Goal: Task Accomplishment & Management: Manage account settings

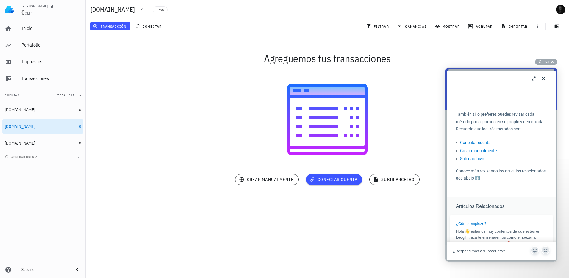
scroll to position [119, 0]
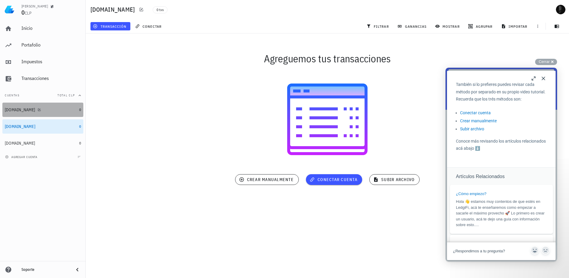
click at [13, 110] on div "[DOMAIN_NAME]" at bounding box center [20, 109] width 30 height 5
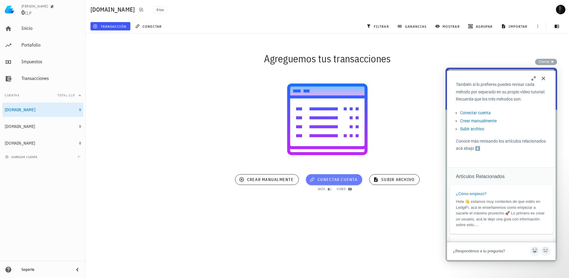
click at [326, 180] on span "conectar cuenta" at bounding box center [334, 179] width 47 height 5
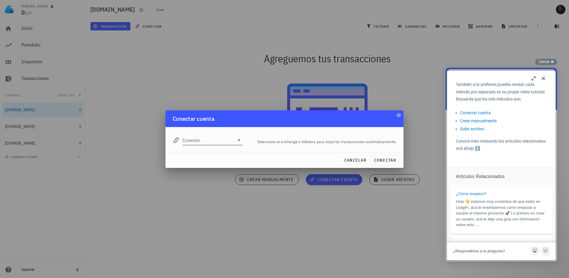
click at [239, 141] on icon at bounding box center [239, 139] width 7 height 7
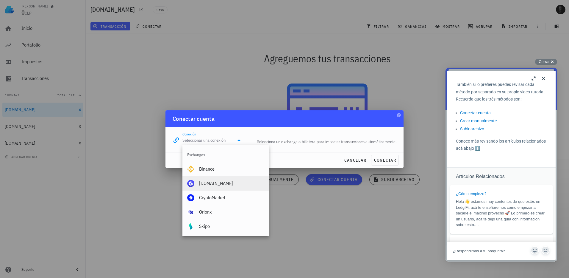
click at [220, 183] on div "[DOMAIN_NAME]" at bounding box center [231, 183] width 65 height 6
type input "[DOMAIN_NAME]"
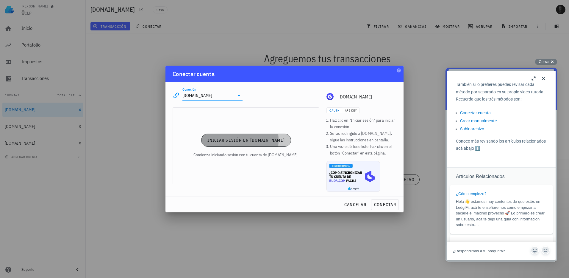
click at [248, 142] on span "Iniciar sesión en [DOMAIN_NAME]" at bounding box center [246, 139] width 78 height 5
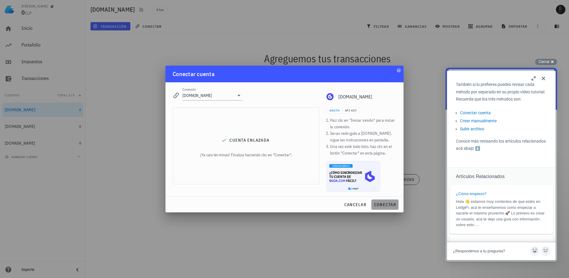
click at [387, 204] on span "conectar" at bounding box center [385, 204] width 22 height 5
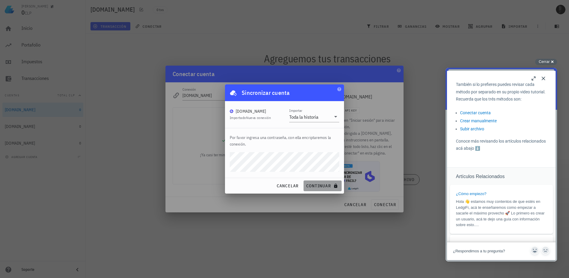
click at [321, 187] on span "continuar" at bounding box center [322, 185] width 33 height 5
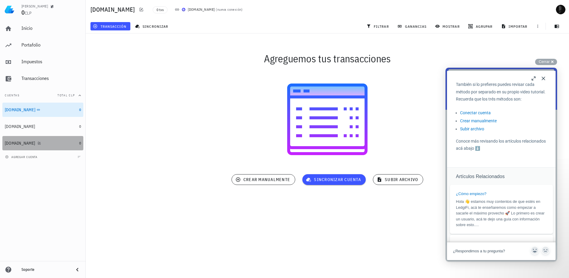
click at [24, 141] on div "[DOMAIN_NAME]" at bounding box center [20, 143] width 30 height 5
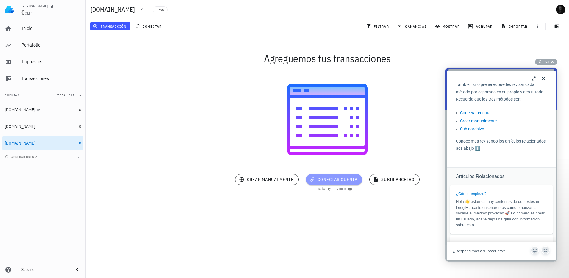
click at [334, 177] on span "conectar cuenta" at bounding box center [334, 179] width 47 height 5
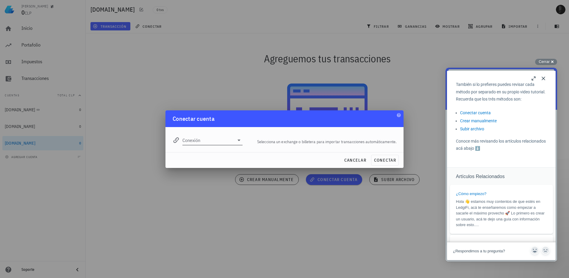
click at [238, 140] on icon at bounding box center [239, 139] width 7 height 7
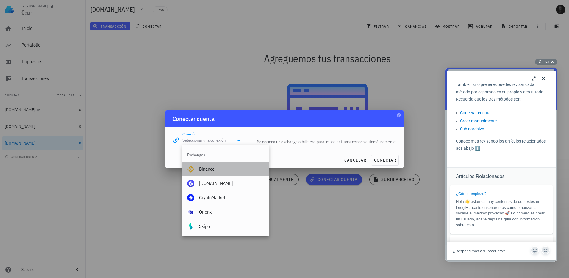
click at [224, 167] on div "Binance" at bounding box center [231, 169] width 65 height 6
type input "Binance"
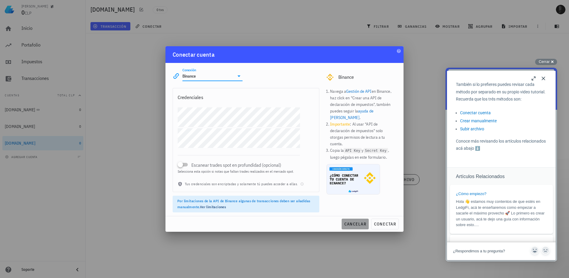
click at [359, 225] on span "cancelar" at bounding box center [355, 223] width 22 height 5
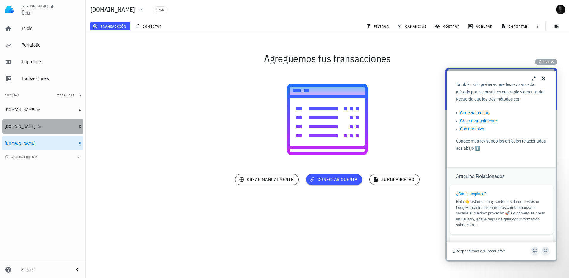
click at [29, 123] on div "[DOMAIN_NAME]" at bounding box center [41, 126] width 72 height 13
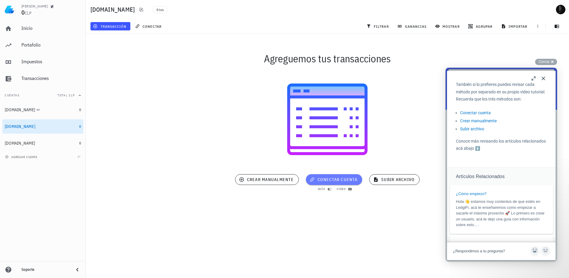
click at [342, 175] on button "conectar cuenta" at bounding box center [334, 179] width 56 height 11
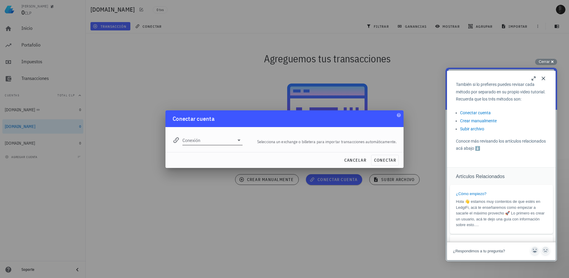
click at [236, 142] on icon at bounding box center [239, 139] width 7 height 7
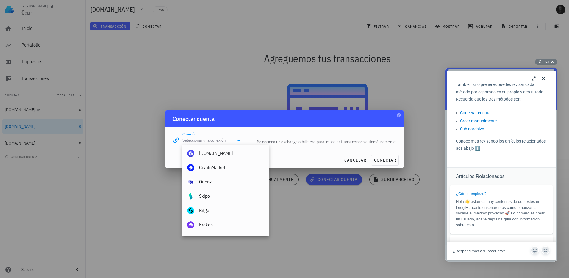
scroll to position [30, 0]
click at [355, 159] on span "cancelar" at bounding box center [355, 159] width 22 height 5
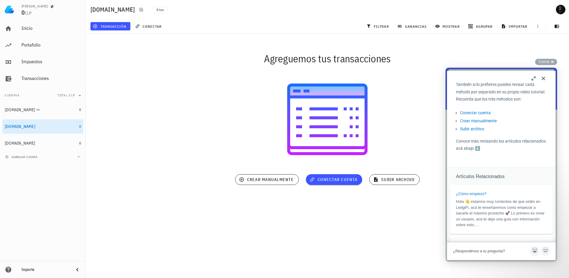
click at [544, 78] on button "Close" at bounding box center [544, 79] width 10 height 10
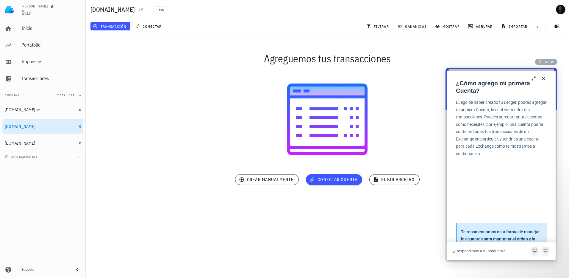
click at [545, 77] on button "Close" at bounding box center [544, 79] width 10 height 10
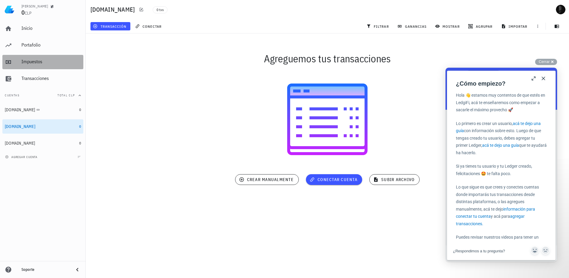
click at [26, 58] on div "Impuestos" at bounding box center [51, 61] width 60 height 13
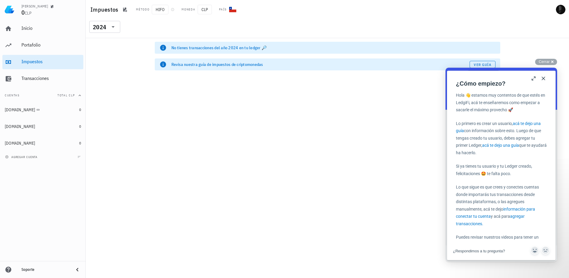
click at [163, 64] on icon at bounding box center [163, 64] width 6 height 6
click at [543, 62] on span "Cerrar" at bounding box center [544, 61] width 11 height 4
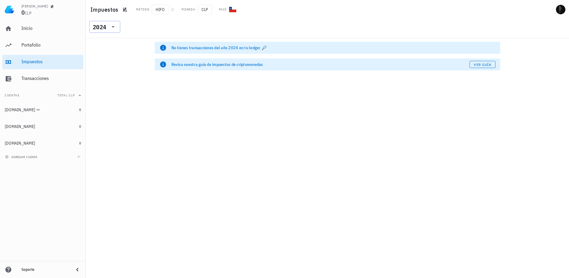
click at [116, 27] on icon at bounding box center [113, 26] width 7 height 7
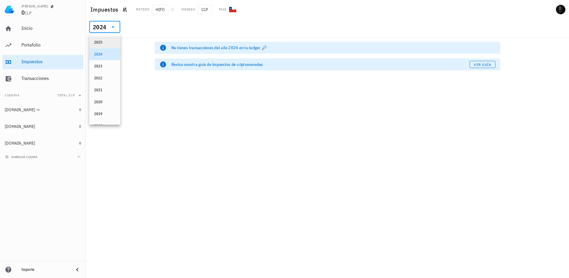
click at [103, 42] on div "2025" at bounding box center [104, 42] width 21 height 5
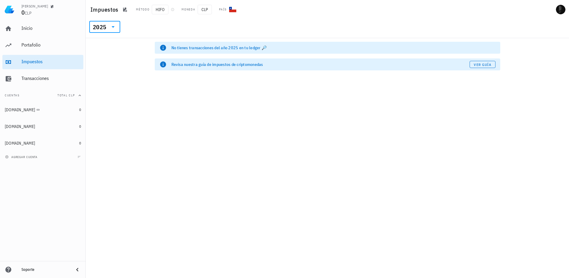
click at [100, 26] on div "2025" at bounding box center [99, 27] width 13 height 6
click at [174, 20] on div "​ 2025" at bounding box center [328, 28] width 484 height 19
click at [482, 64] on span "Ver guía" at bounding box center [483, 64] width 18 height 4
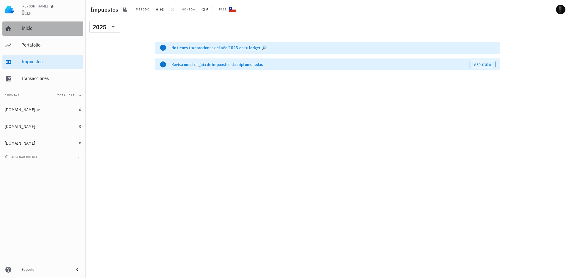
click at [29, 31] on div "Inicio" at bounding box center [51, 28] width 60 height 6
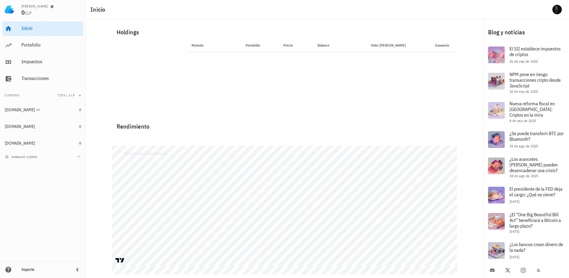
click at [194, 49] on th "Moneda" at bounding box center [205, 45] width 37 height 14
click at [29, 49] on div "Portafolio" at bounding box center [51, 44] width 60 height 13
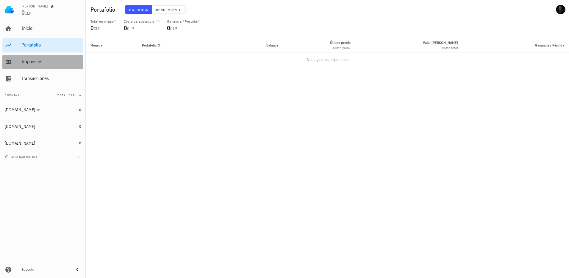
click at [29, 64] on div "Impuestos" at bounding box center [51, 62] width 60 height 6
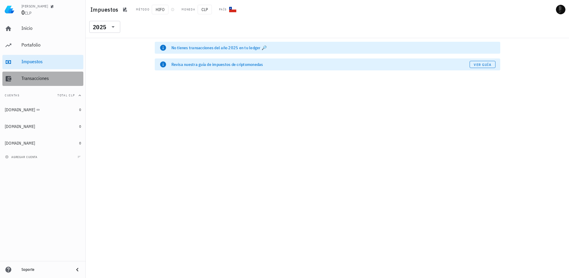
click at [34, 79] on div "Transacciones" at bounding box center [51, 78] width 60 height 6
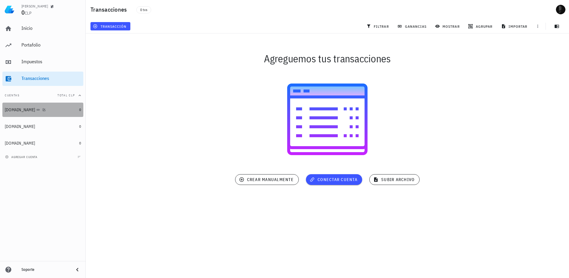
click at [9, 110] on div "[DOMAIN_NAME]" at bounding box center [20, 109] width 30 height 5
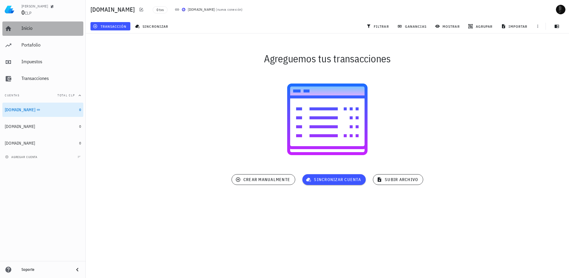
click at [26, 23] on div "Inicio" at bounding box center [51, 28] width 60 height 13
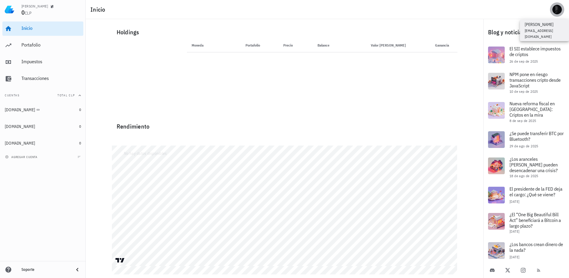
click at [559, 12] on div "avatar" at bounding box center [558, 10] width 10 height 10
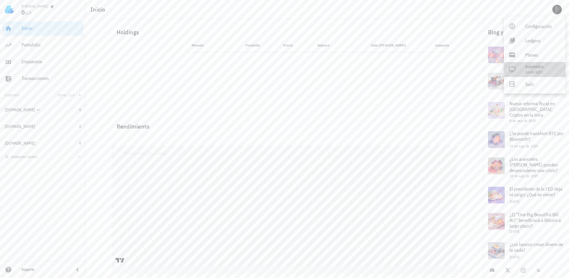
click at [535, 72] on span "modo Light" at bounding box center [534, 71] width 17 height 5
click at [515, 68] on icon at bounding box center [512, 69] width 7 height 7
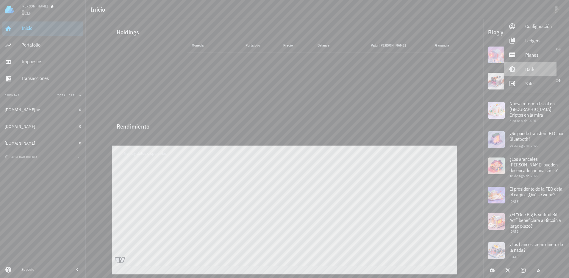
click at [529, 67] on div "Dark" at bounding box center [539, 69] width 27 height 12
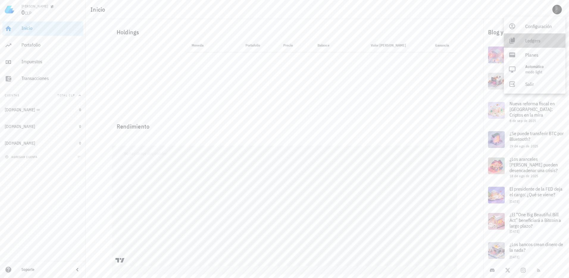
click at [532, 40] on div "Ledgers" at bounding box center [543, 41] width 35 height 12
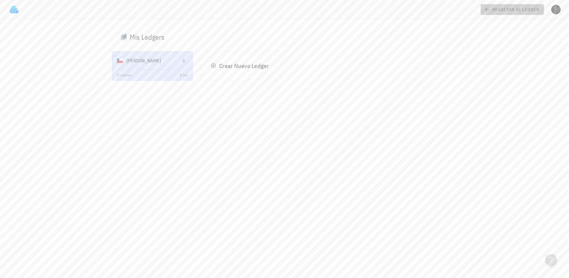
click at [498, 10] on span "regresar al ledger" at bounding box center [513, 9] width 54 height 5
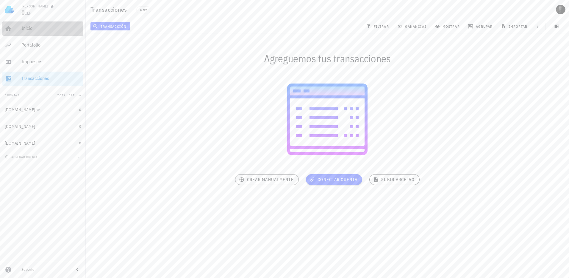
click at [27, 25] on div "Inicio" at bounding box center [51, 28] width 60 height 13
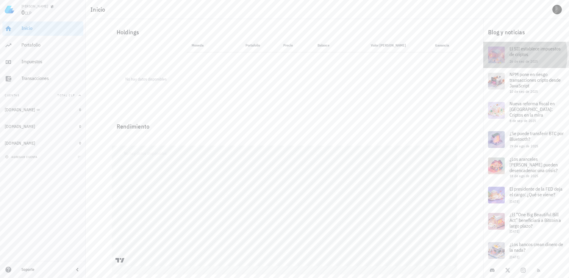
click at [526, 51] on span "El SII establece impuestos de criptos" at bounding box center [535, 52] width 51 height 12
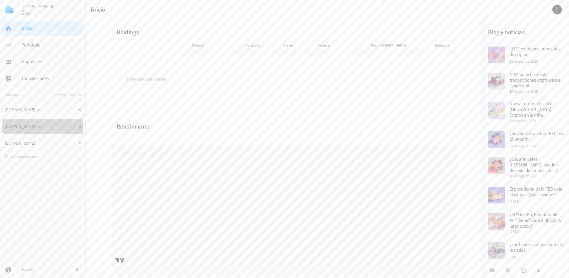
click at [68, 126] on div "[DOMAIN_NAME]" at bounding box center [41, 127] width 72 height 6
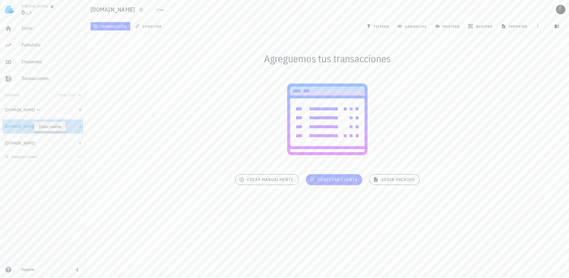
click at [38, 127] on icon "button" at bounding box center [39, 126] width 3 height 3
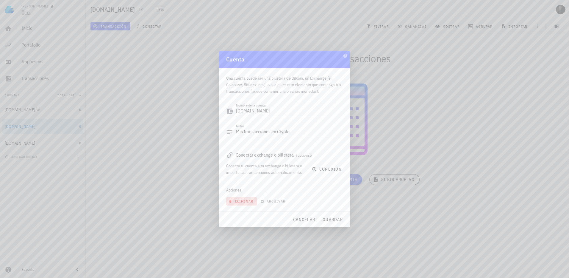
click at [242, 202] on span "eliminar" at bounding box center [242, 201] width 24 height 4
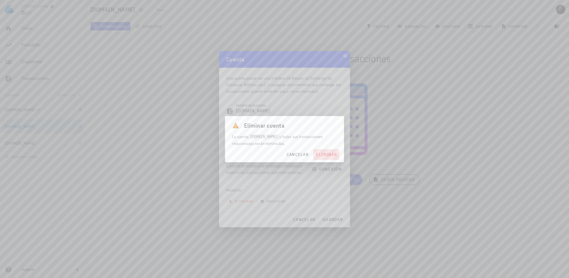
click at [325, 151] on button "eliminar" at bounding box center [327, 154] width 26 height 11
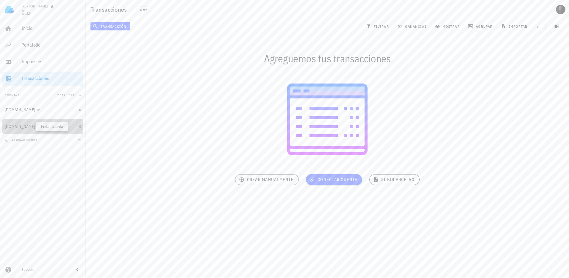
click at [38, 125] on icon "button" at bounding box center [40, 126] width 4 height 4
type textarea "[DOMAIN_NAME]"
type textarea "Mis transacciones en Binance"
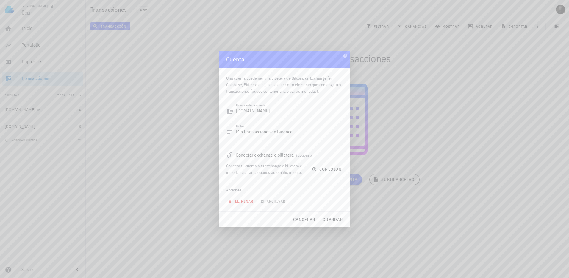
click at [246, 200] on span "eliminar" at bounding box center [242, 201] width 24 height 4
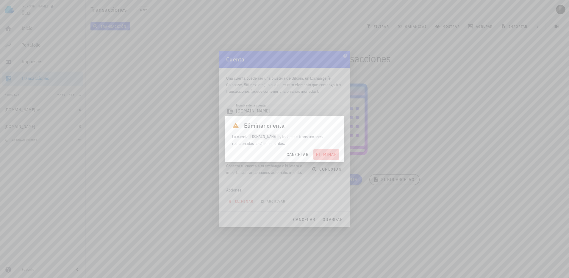
click at [324, 157] on span "eliminar" at bounding box center [326, 154] width 21 height 5
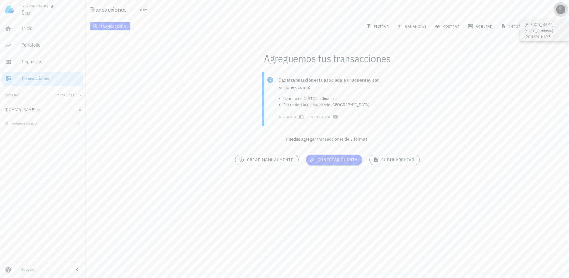
click at [557, 10] on div "avatar" at bounding box center [561, 10] width 10 height 10
click at [532, 81] on div "Salir" at bounding box center [543, 84] width 35 height 12
